Goal: Check status

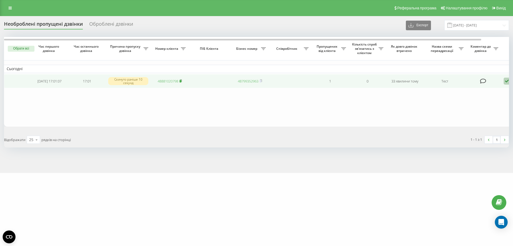
click at [182, 80] on icon at bounding box center [181, 80] width 2 height 2
